Goal: Information Seeking & Learning: Learn about a topic

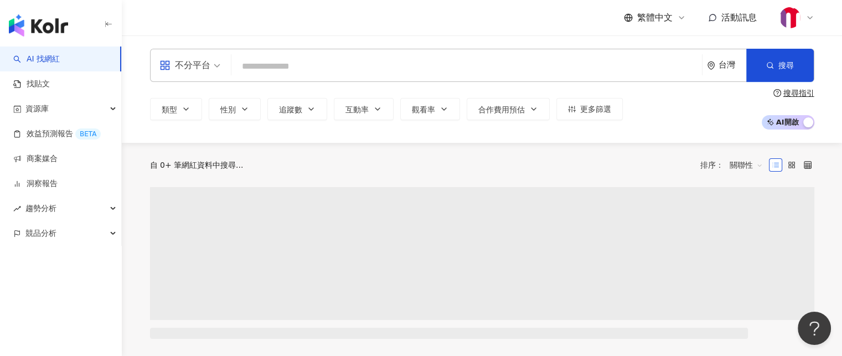
click at [574, 73] on input "search" at bounding box center [467, 66] width 462 height 21
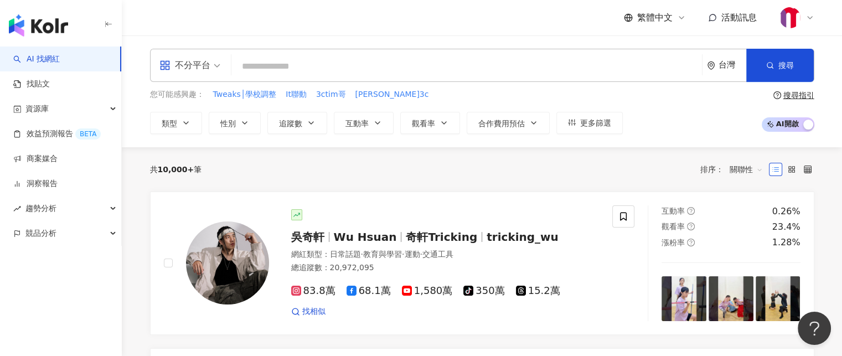
click at [513, 64] on input "search" at bounding box center [467, 66] width 462 height 21
type input "****"
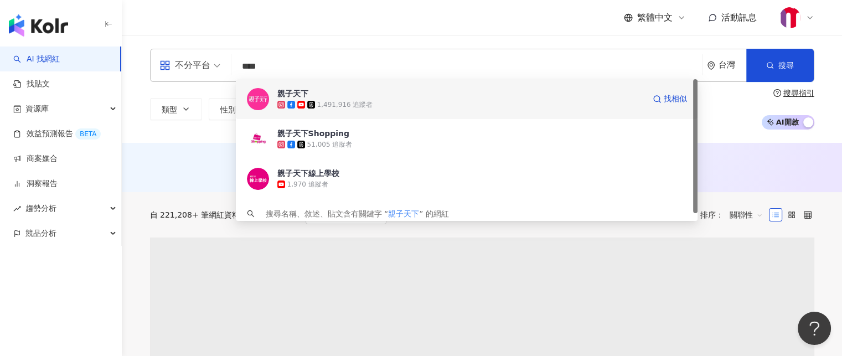
click at [405, 96] on span "親子天下" at bounding box center [460, 93] width 367 height 11
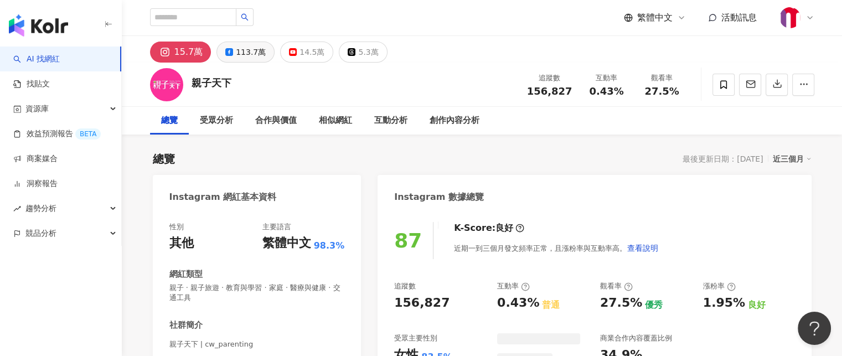
click at [250, 55] on div "113.7萬" at bounding box center [251, 52] width 30 height 16
click at [237, 57] on div "113.7萬" at bounding box center [251, 52] width 30 height 16
click at [238, 48] on div "113.7萬" at bounding box center [251, 52] width 30 height 16
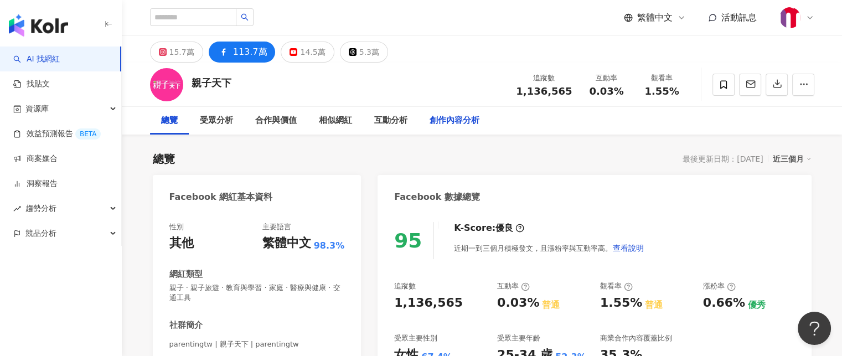
click at [475, 127] on div "創作內容分析" at bounding box center [455, 120] width 50 height 13
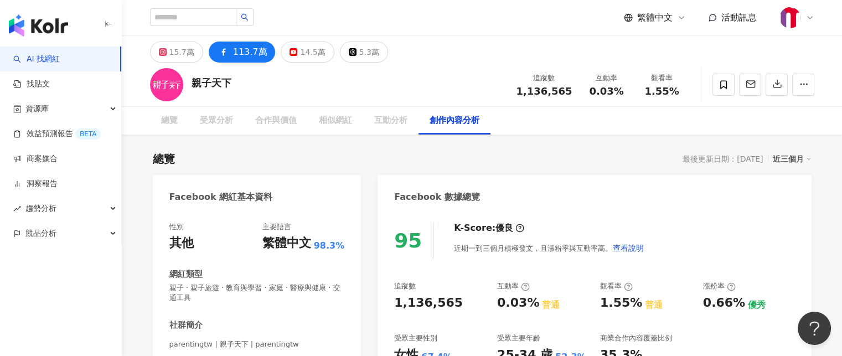
click at [463, 119] on div "創作內容分析" at bounding box center [455, 120] width 50 height 13
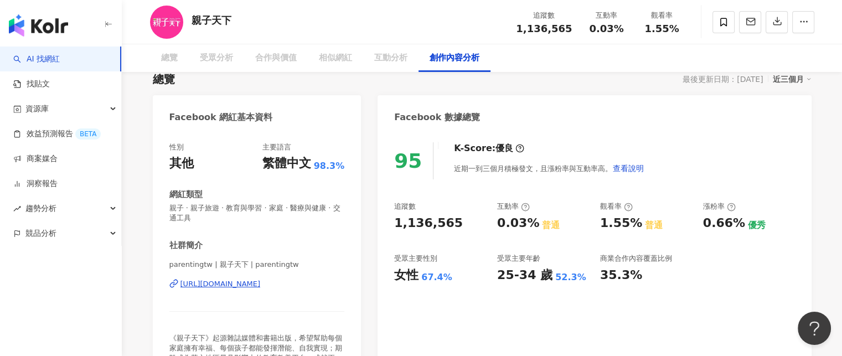
scroll to position [388, 0]
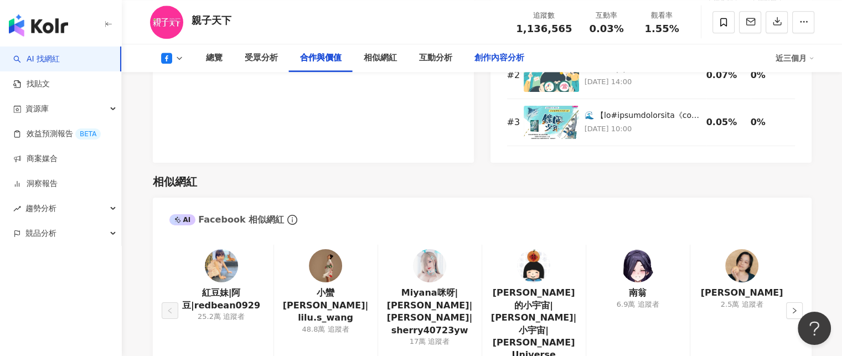
click at [492, 52] on div "創作內容分析" at bounding box center [500, 57] width 50 height 13
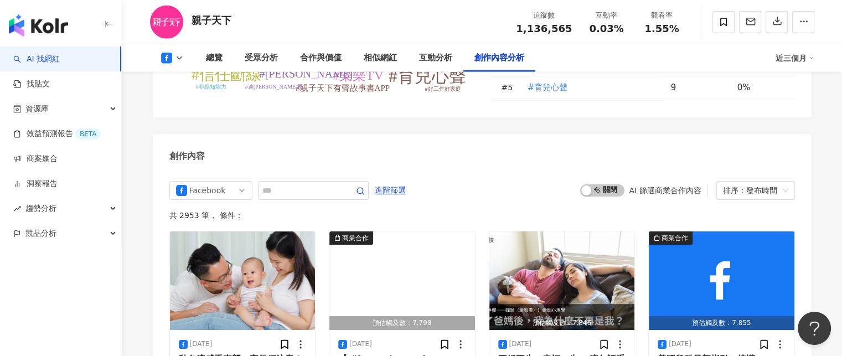
scroll to position [2979, 0]
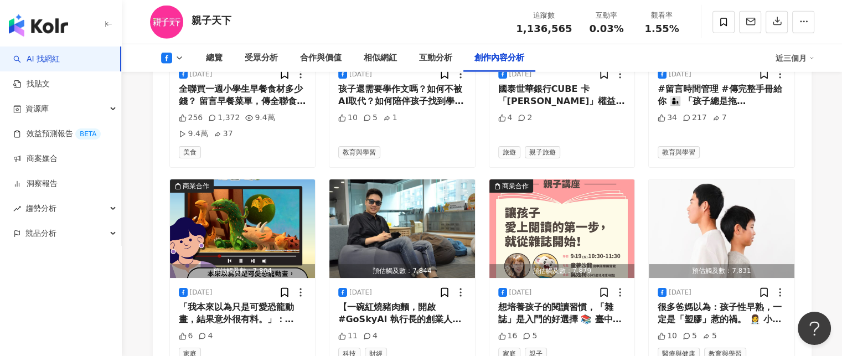
scroll to position [3544, 0]
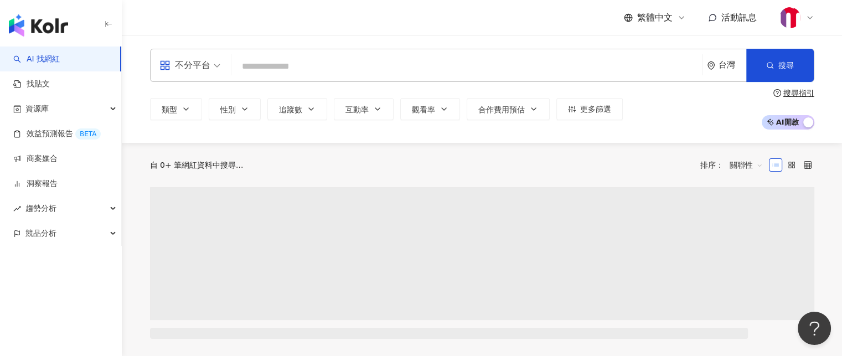
click at [290, 57] on input "search" at bounding box center [467, 66] width 462 height 21
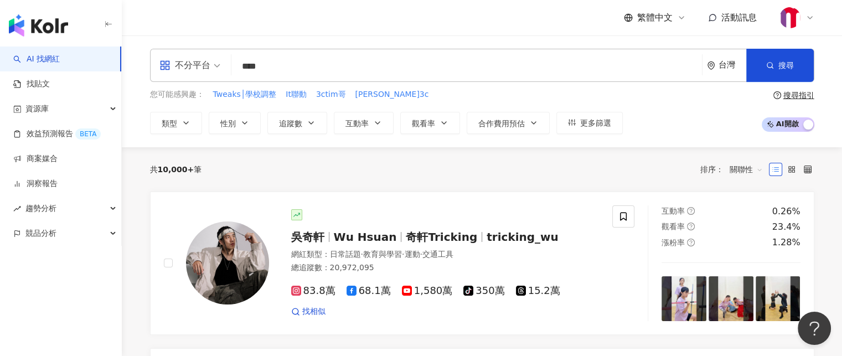
type input "****"
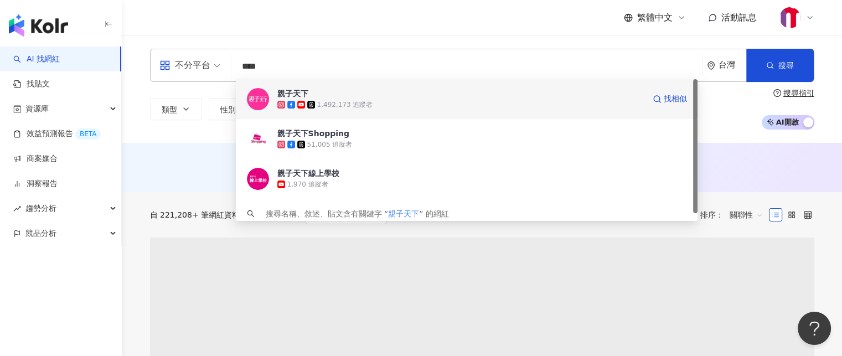
click at [414, 101] on div "1,492,173 追蹤者" at bounding box center [460, 104] width 367 height 11
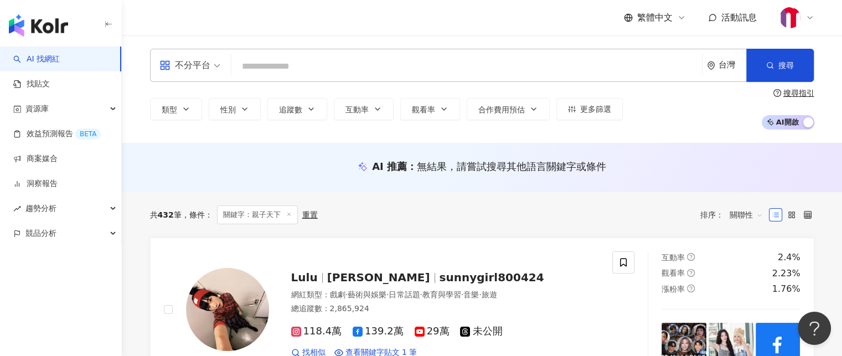
click at [442, 70] on input "search" at bounding box center [467, 66] width 462 height 21
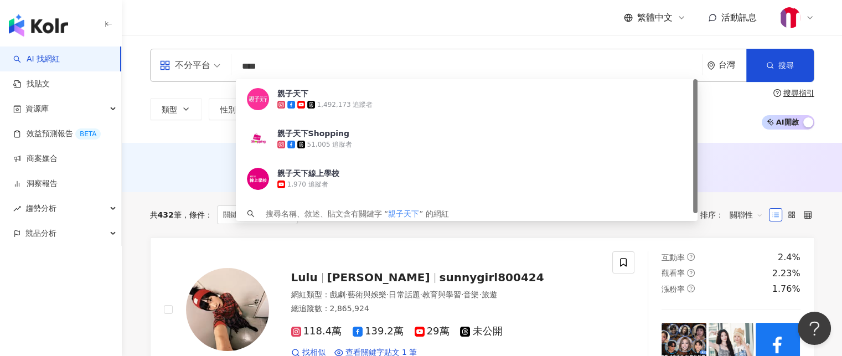
type input "****"
click at [368, 135] on div "不分平台 **** 台灣 搜尋 08868193-2222-48f3-9e74-6897dc66ecc3 親子天下 1,492,173 追蹤者 親子天下Sho…" at bounding box center [482, 88] width 720 height 107
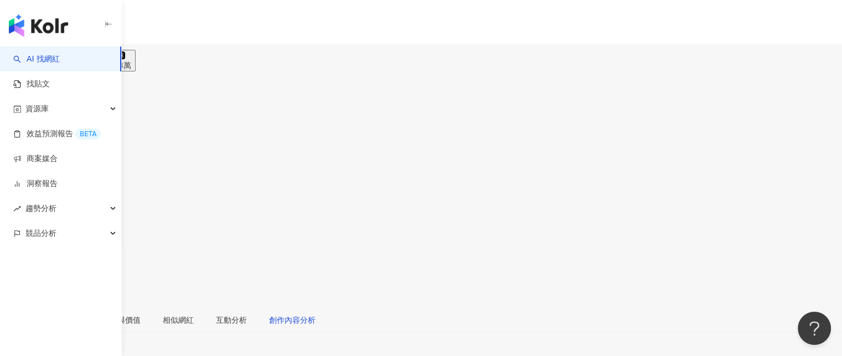
click at [316, 314] on div "創作內容分析" at bounding box center [292, 320] width 47 height 12
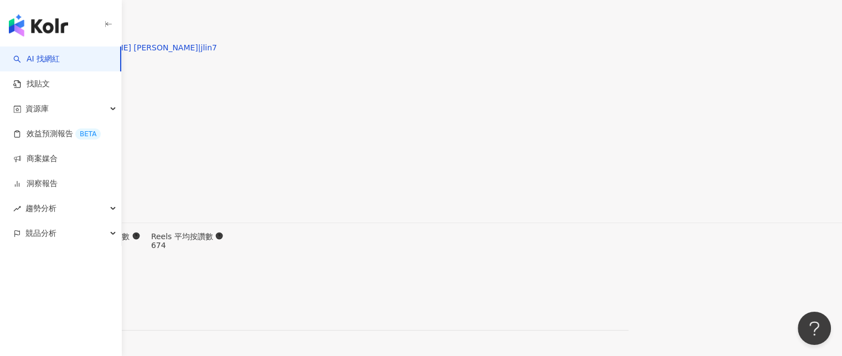
scroll to position [3267, 0]
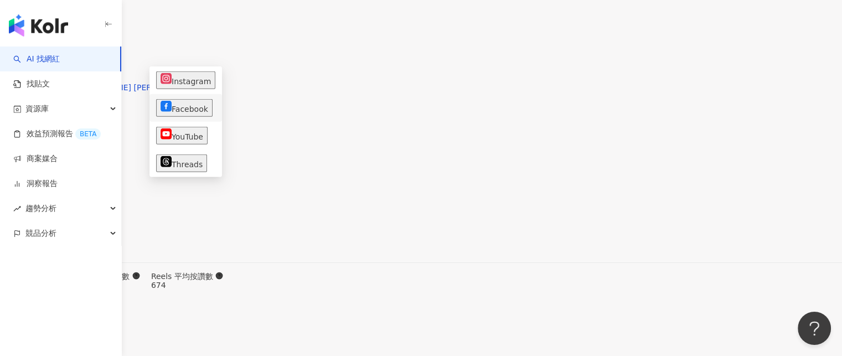
click at [177, 105] on button "Facebook" at bounding box center [184, 108] width 56 height 18
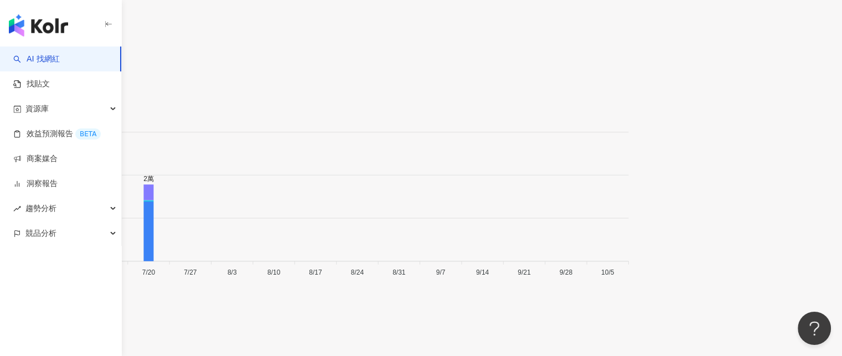
scroll to position [2924, 0]
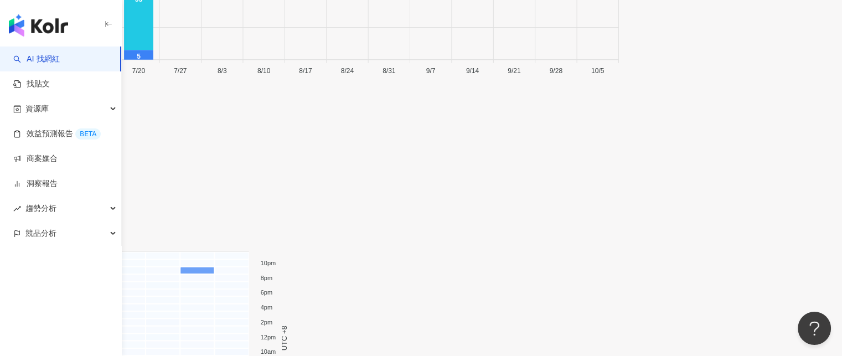
scroll to position [3544, 0]
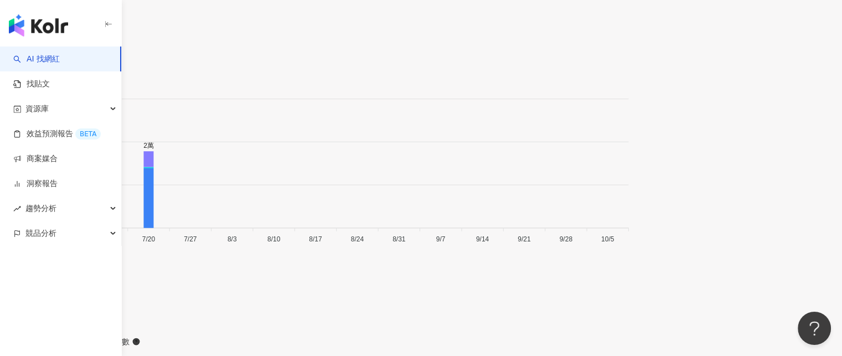
scroll to position [2935, 0]
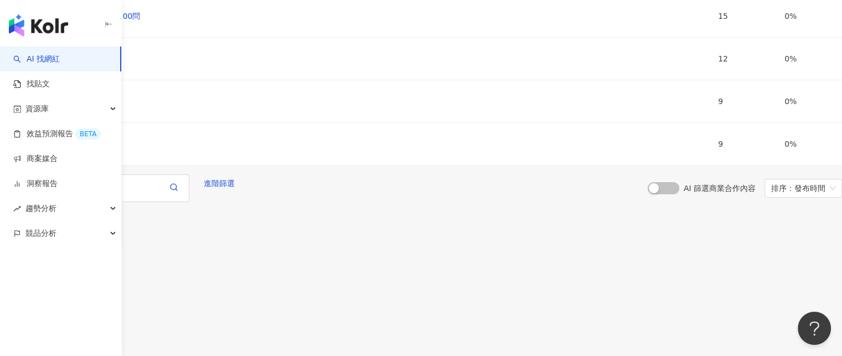
scroll to position [4152, 0]
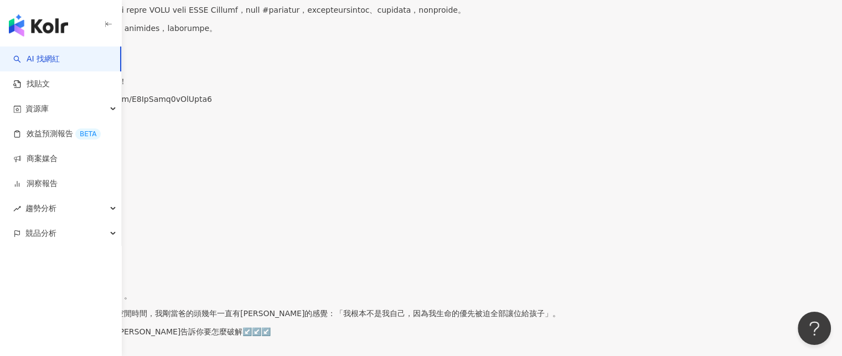
scroll to position [4756, 0]
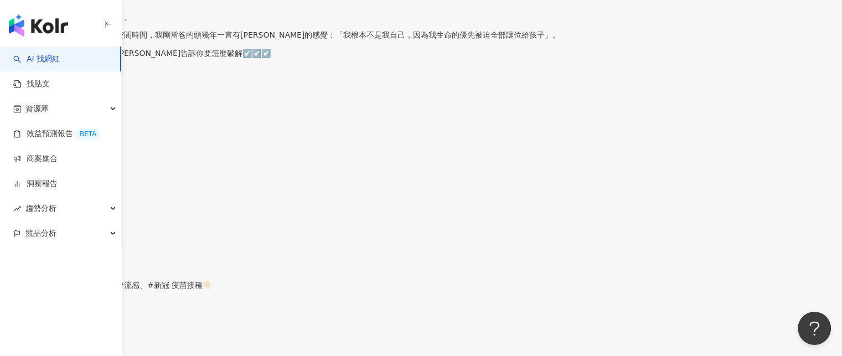
scroll to position [5033, 0]
